Goal: Information Seeking & Learning: Learn about a topic

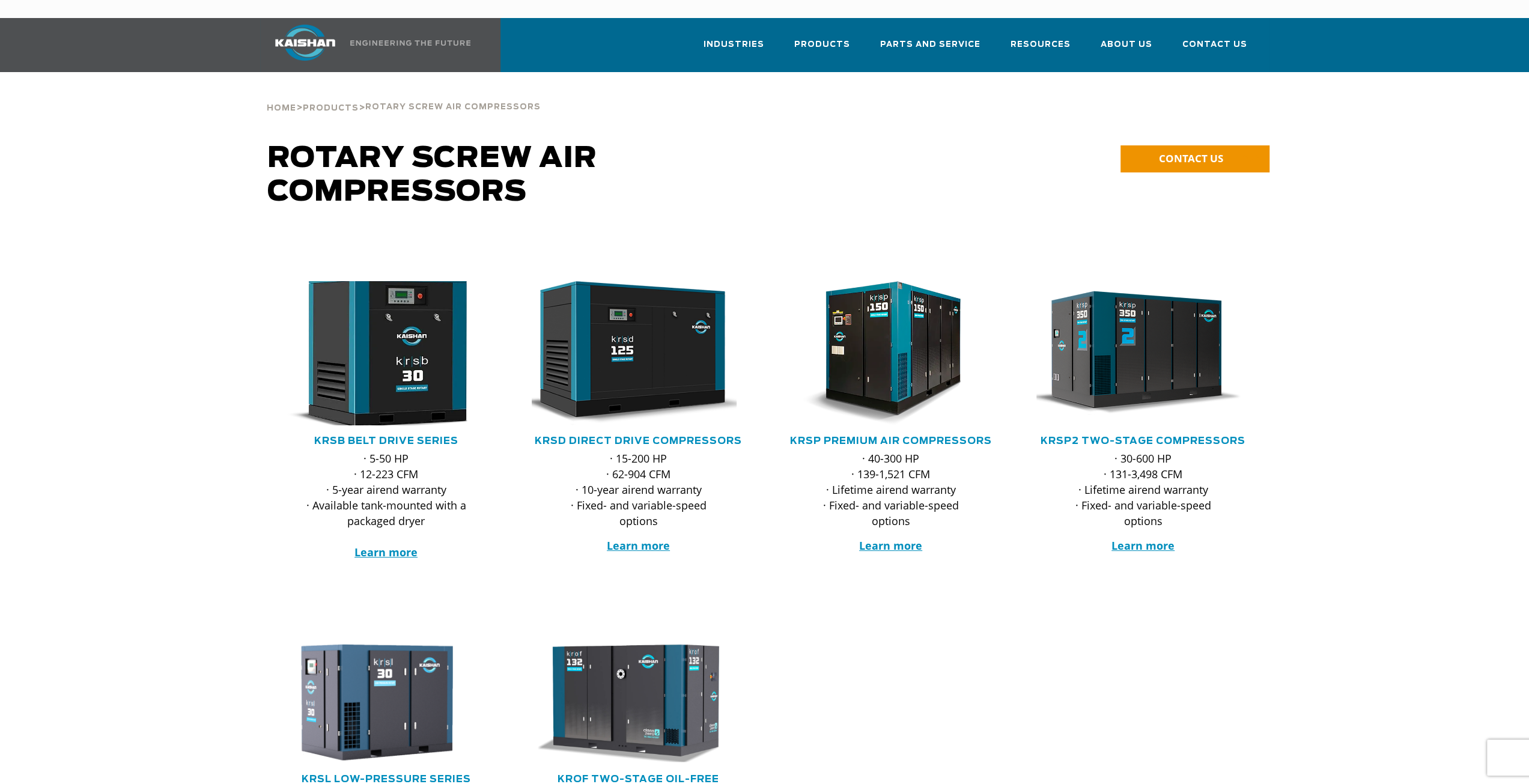
click at [384, 378] on img at bounding box center [378, 353] width 236 height 159
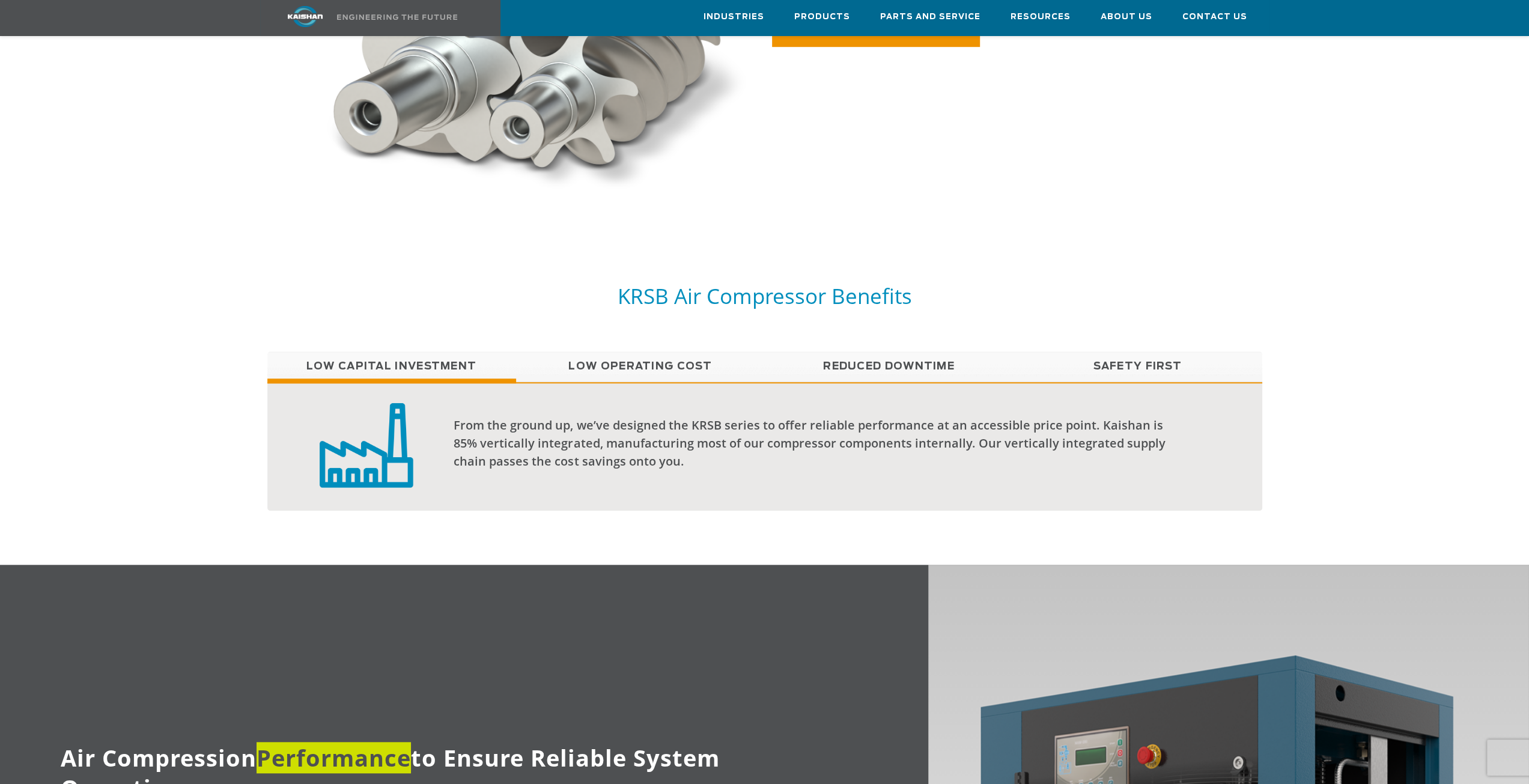
scroll to position [841, 0]
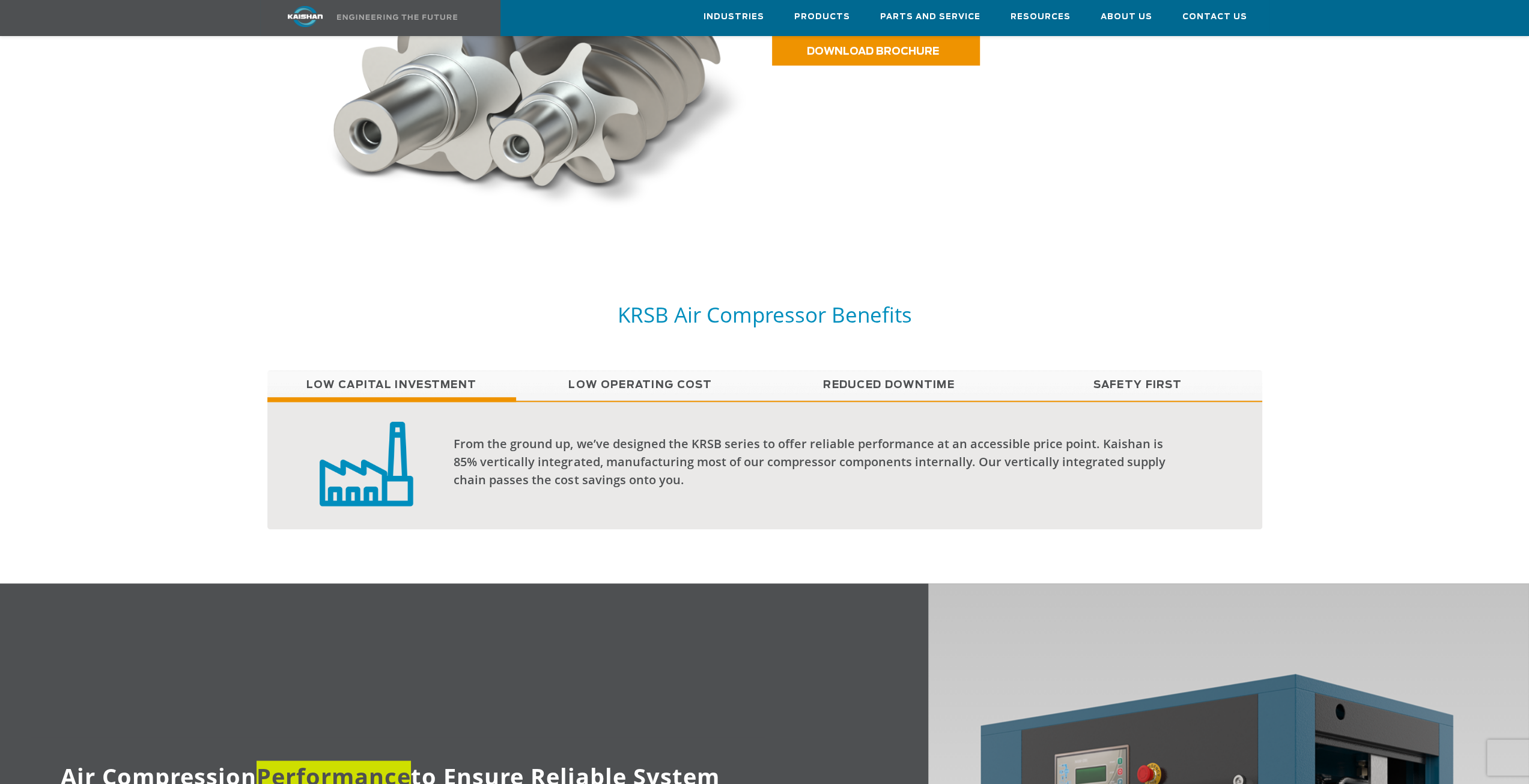
click at [603, 401] on div "From the ground up, we’ve designed the KRSB series to offer reliable performanc…" at bounding box center [764, 464] width 995 height 128
click at [822, 380] on link "Reduced Downtime" at bounding box center [890, 385] width 249 height 30
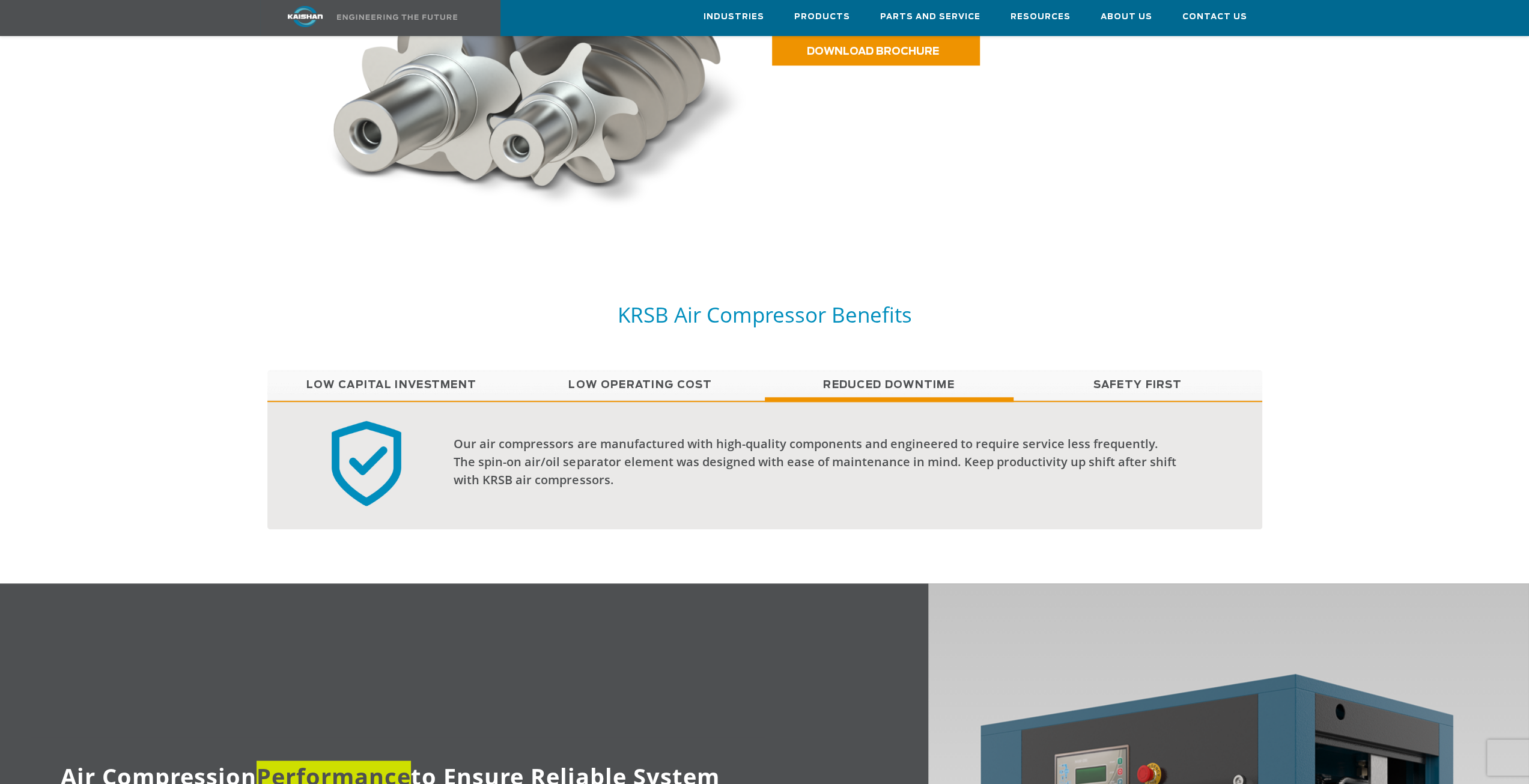
click at [428, 371] on link "Low Capital Investment" at bounding box center [391, 385] width 249 height 30
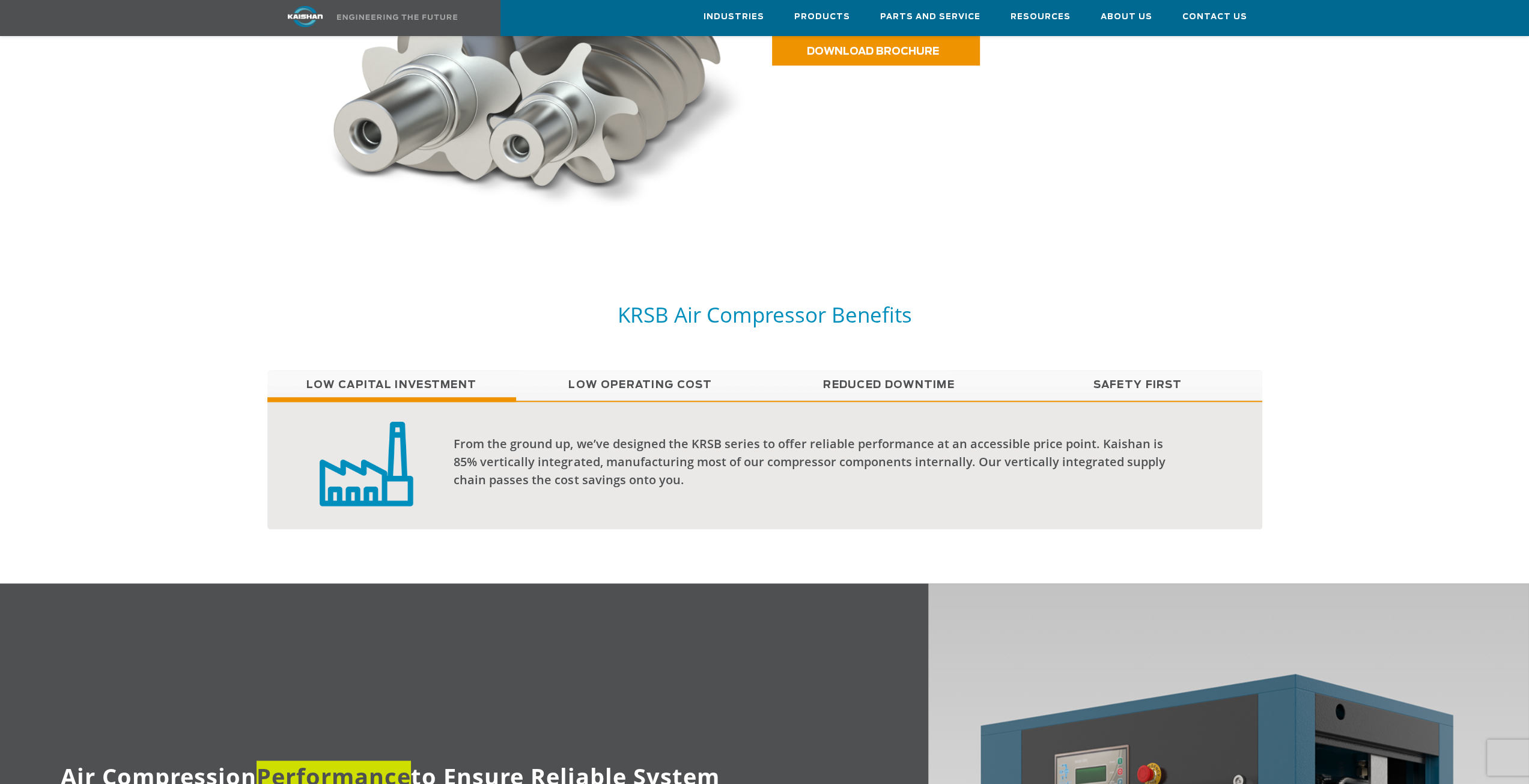
click at [619, 370] on link "Low Operating Cost" at bounding box center [640, 385] width 249 height 30
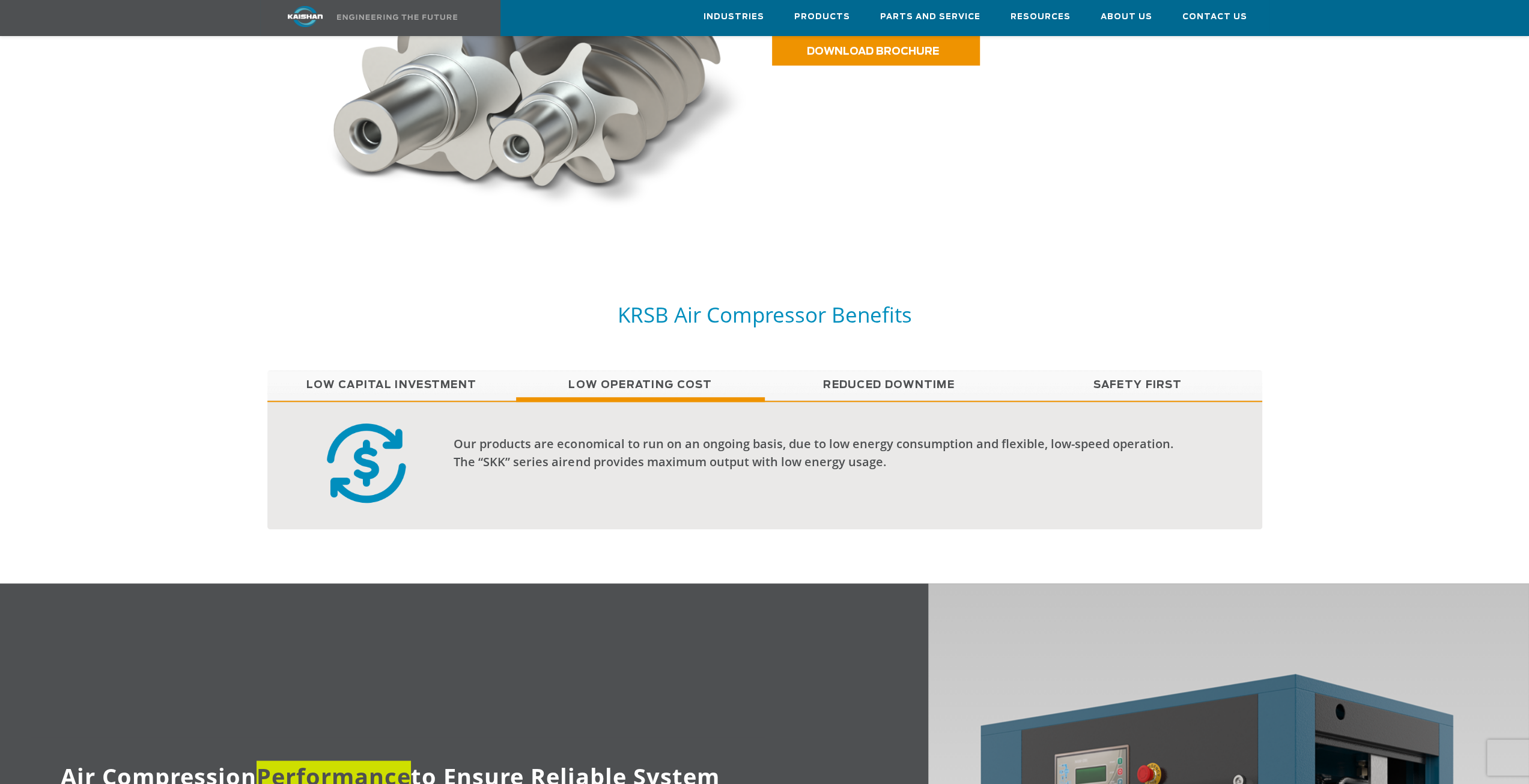
drag, startPoint x: 907, startPoint y: 362, endPoint x: 918, endPoint y: 363, distance: 11.0
click at [907, 370] on link "Reduced Downtime" at bounding box center [890, 385] width 249 height 30
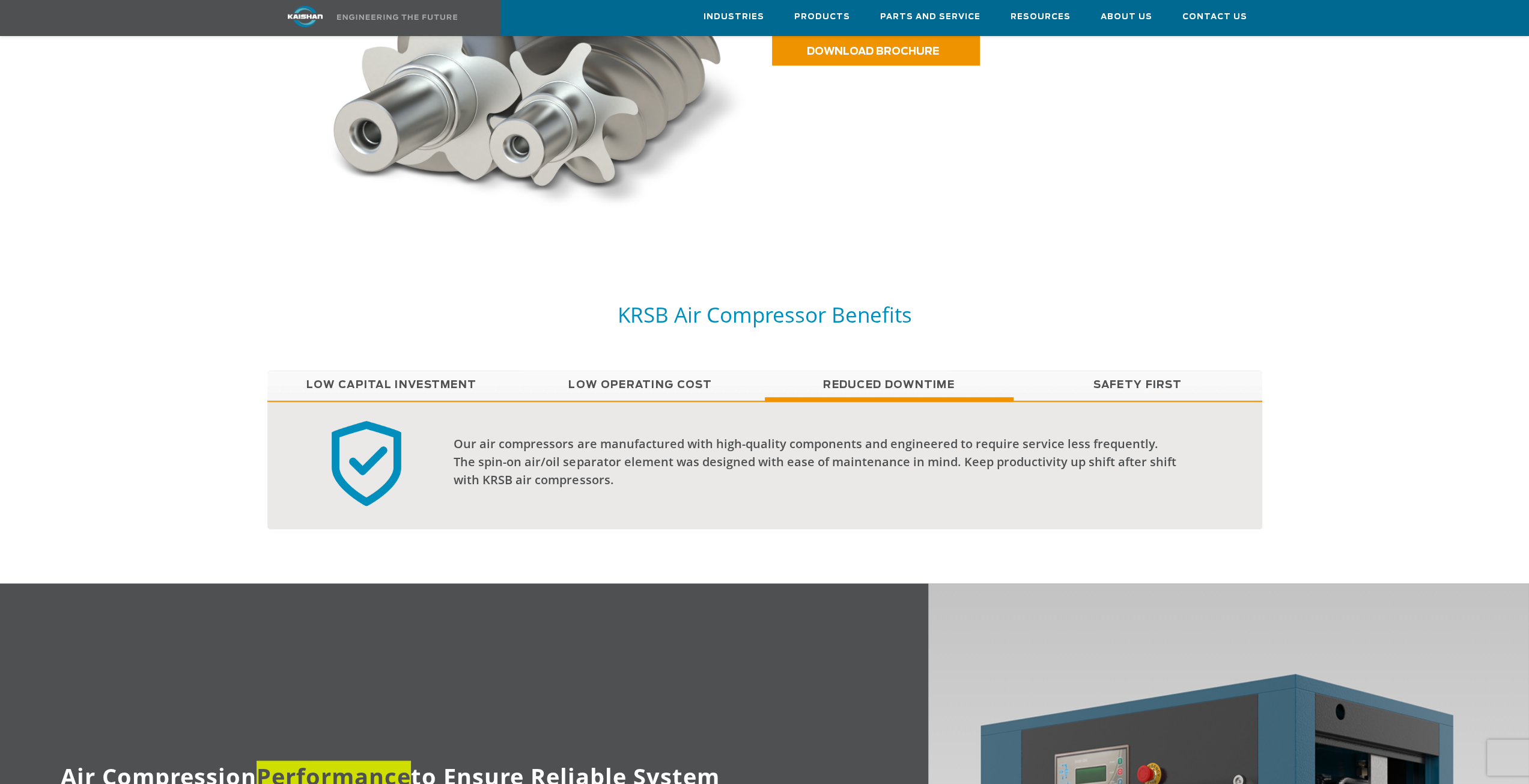
drag, startPoint x: 1074, startPoint y: 344, endPoint x: 1081, endPoint y: 351, distance: 9.9
click at [1076, 344] on div "KRSB Air Compressor Benefits" at bounding box center [764, 335] width 1009 height 69
drag, startPoint x: 1090, startPoint y: 358, endPoint x: 1013, endPoint y: 376, distance: 79.1
click at [1090, 370] on link "Safety First" at bounding box center [1138, 385] width 249 height 30
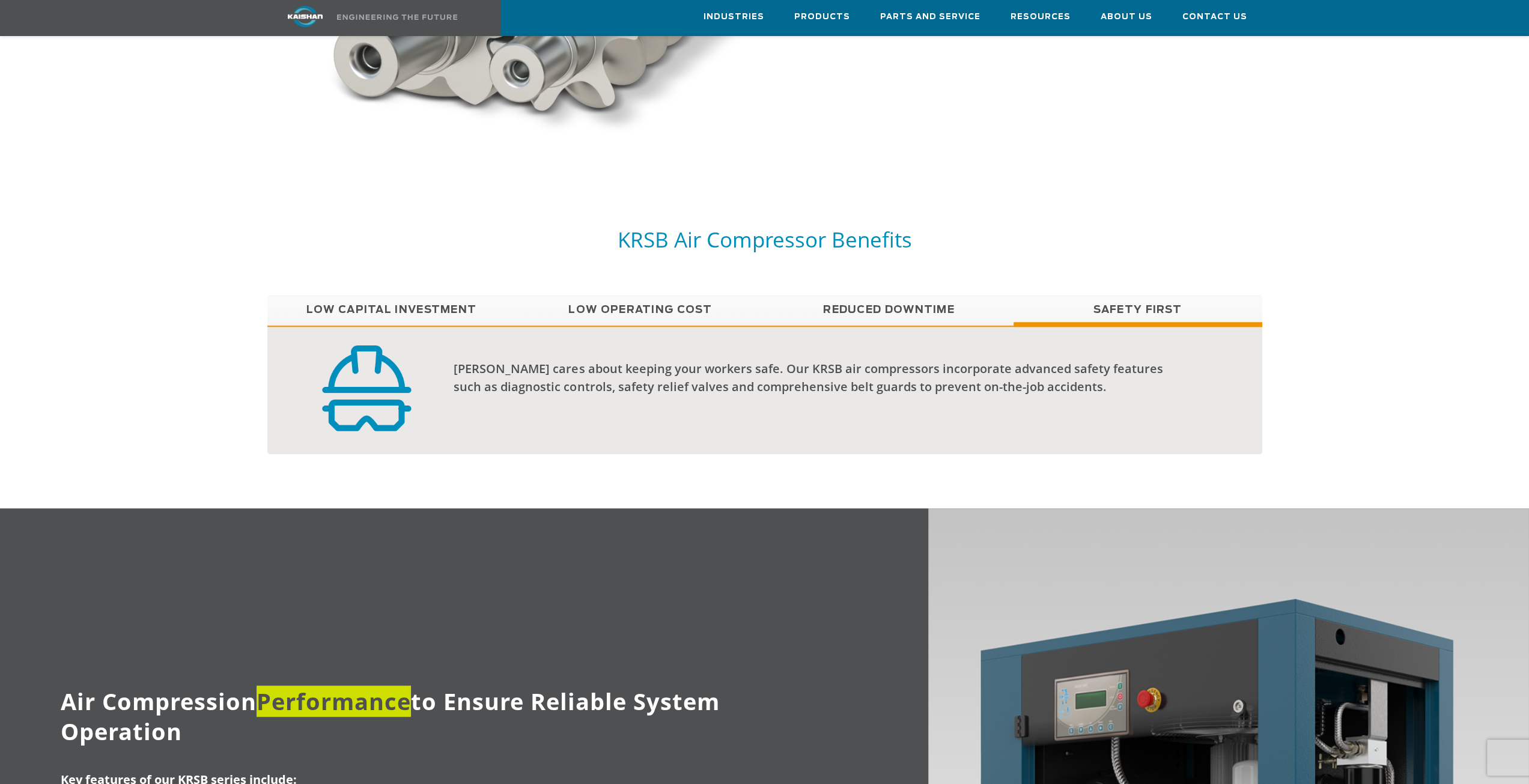
scroll to position [0, 0]
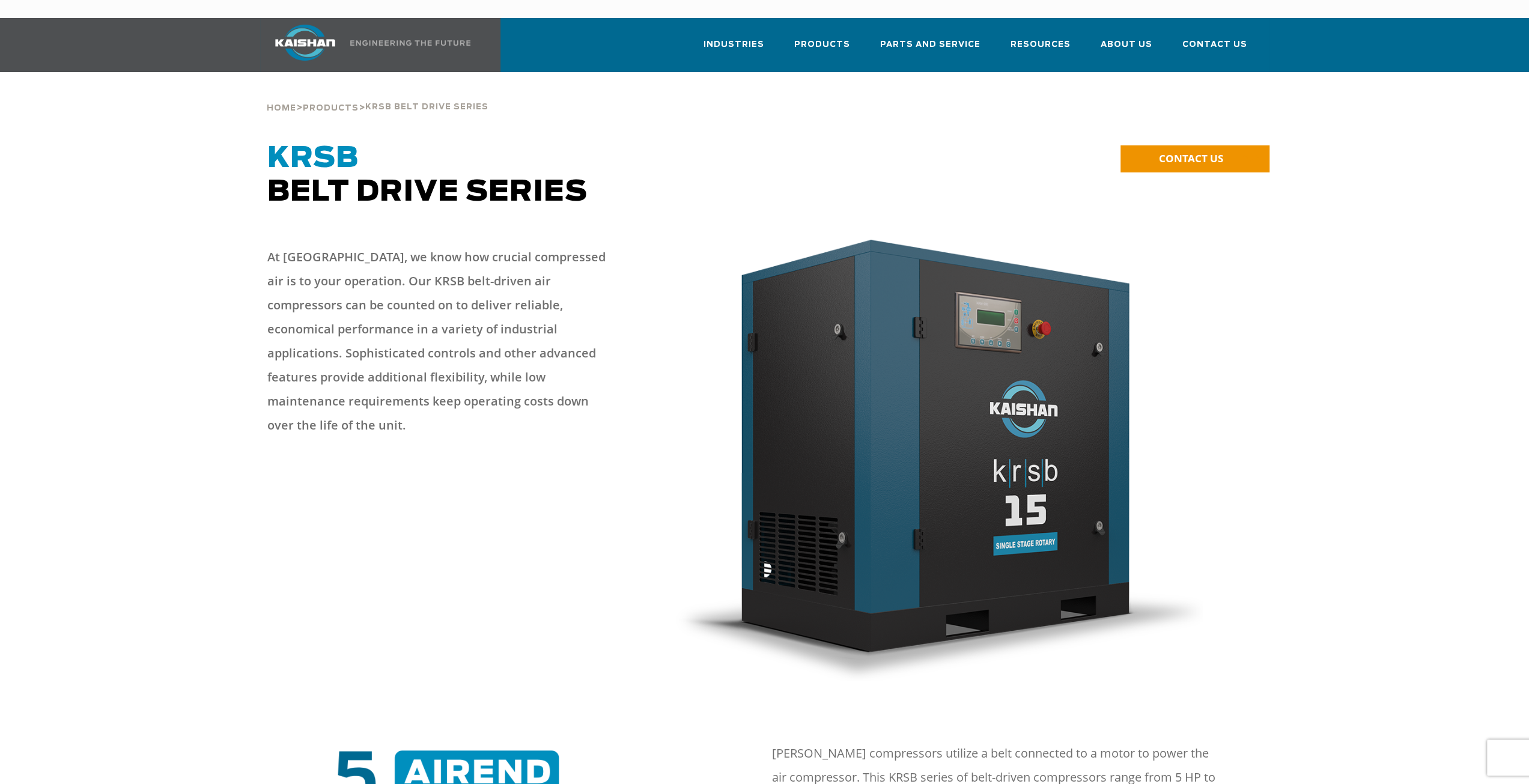
drag, startPoint x: 528, startPoint y: 497, endPoint x: 506, endPoint y: 171, distance: 326.7
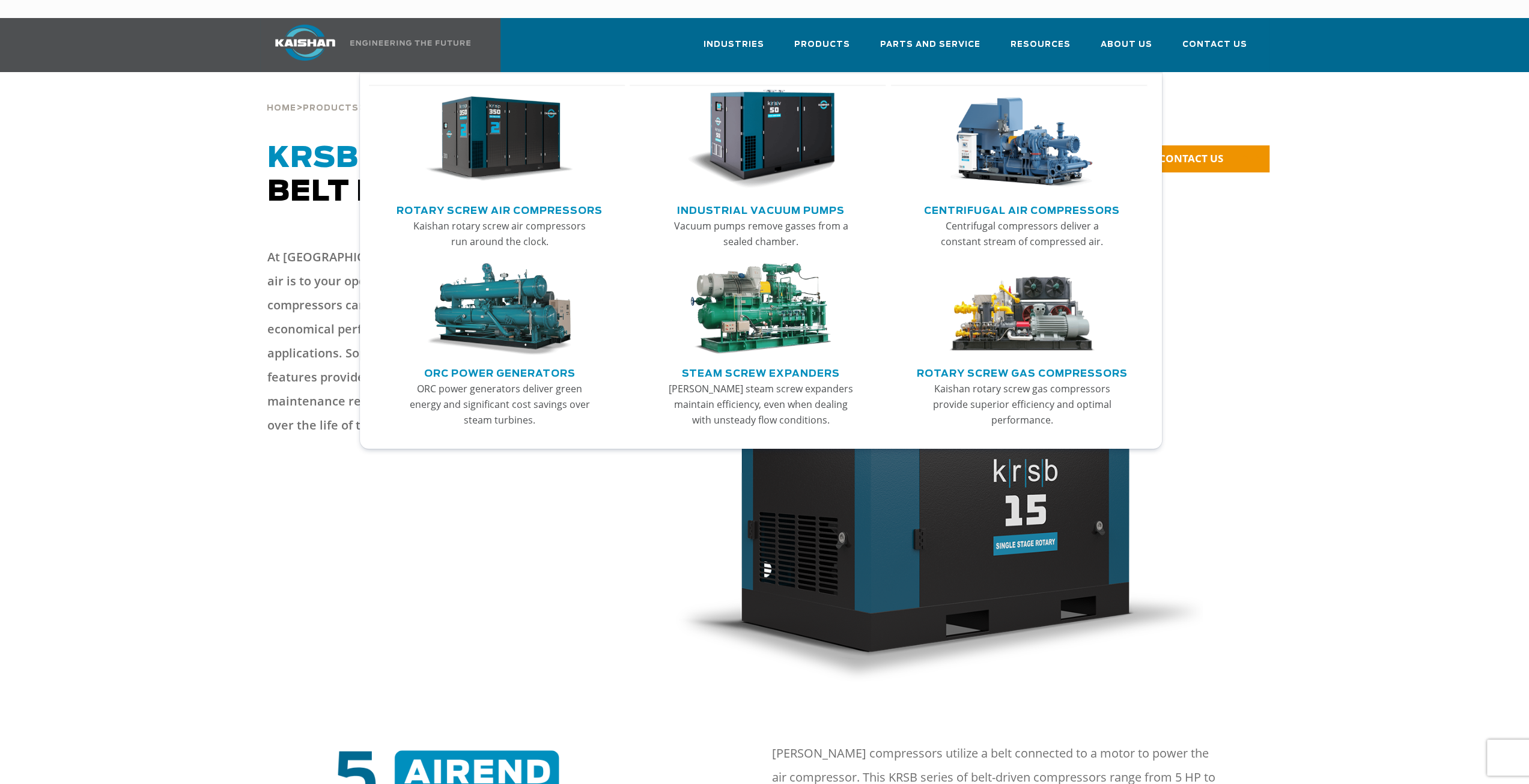
click at [556, 200] on link "Rotary Screw Air Compressors" at bounding box center [499, 208] width 206 height 18
